Goal: Task Accomplishment & Management: Use online tool/utility

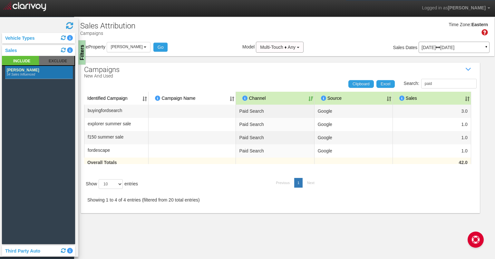
select select "object:20431"
click at [125, 49] on span "[PERSON_NAME]" at bounding box center [127, 47] width 32 height 5
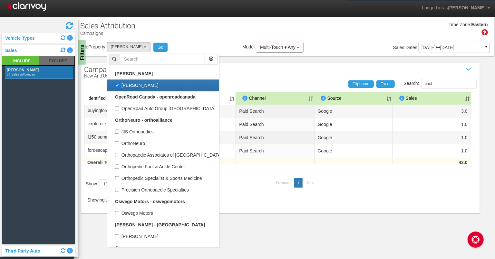
click at [118, 82] on label "[PERSON_NAME]" at bounding box center [163, 85] width 109 height 8
click at [118, 83] on input "[PERSON_NAME]" at bounding box center [117, 85] width 4 height 4
checkbox input "false"
select select
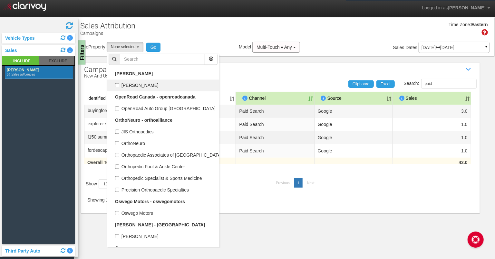
scroll to position [14222, 0]
click at [146, 62] on input "text" at bounding box center [162, 59] width 85 height 11
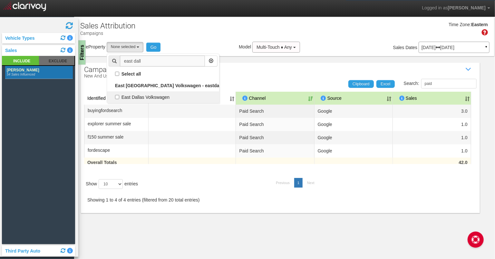
scroll to position [0, 0]
type input "east dall"
click at [120, 96] on label "East Dallas Volkswagen" at bounding box center [163, 97] width 109 height 8
click at [119, 96] on input "East Dallas Volkswagen" at bounding box center [117, 97] width 4 height 4
checkbox input "true"
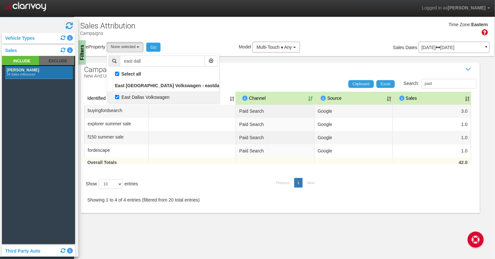
select select "object:19405"
checkbox input "true"
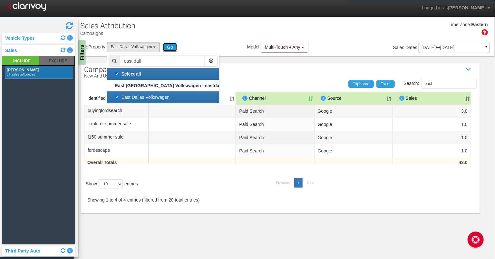
click at [172, 48] on button "Go" at bounding box center [170, 47] width 15 height 9
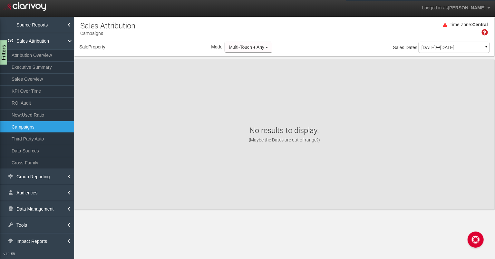
select select "object:22028"
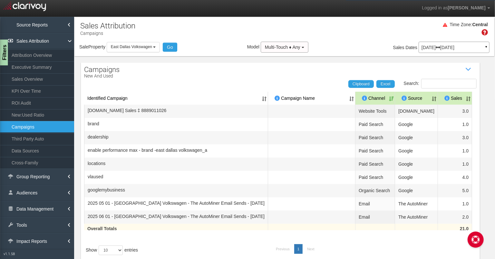
click at [4, 54] on div "Filters" at bounding box center [4, 53] width 8 height 26
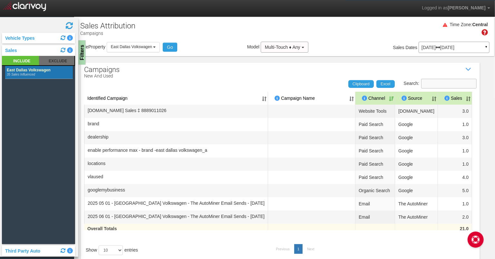
click at [462, 83] on input "Search:" at bounding box center [448, 84] width 55 height 10
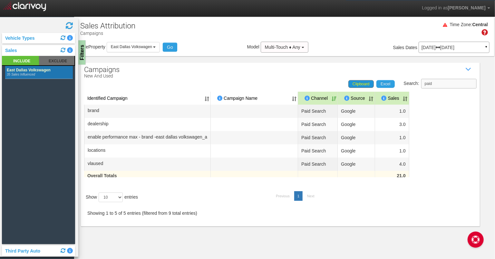
type input "paid"
click at [363, 85] on span "Clipboard" at bounding box center [361, 84] width 17 height 5
